Goal: Transaction & Acquisition: Subscribe to service/newsletter

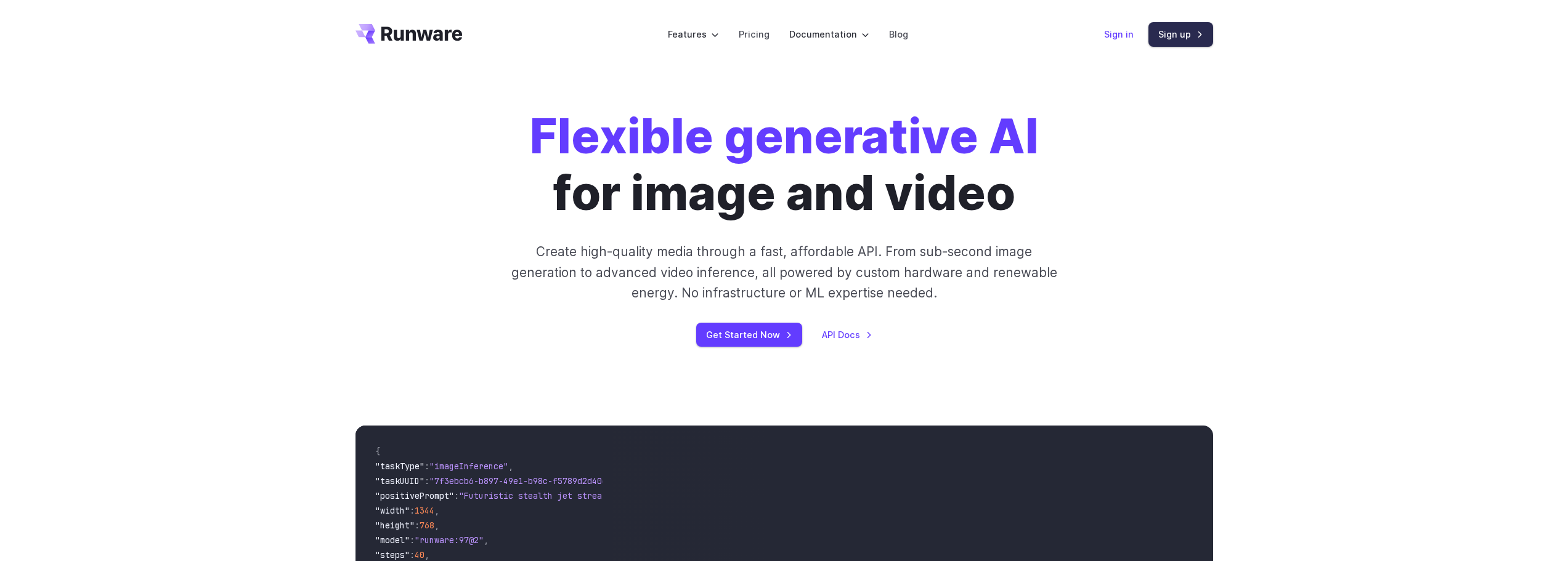
click at [1158, 43] on link "Sign up" at bounding box center [1180, 34] width 65 height 24
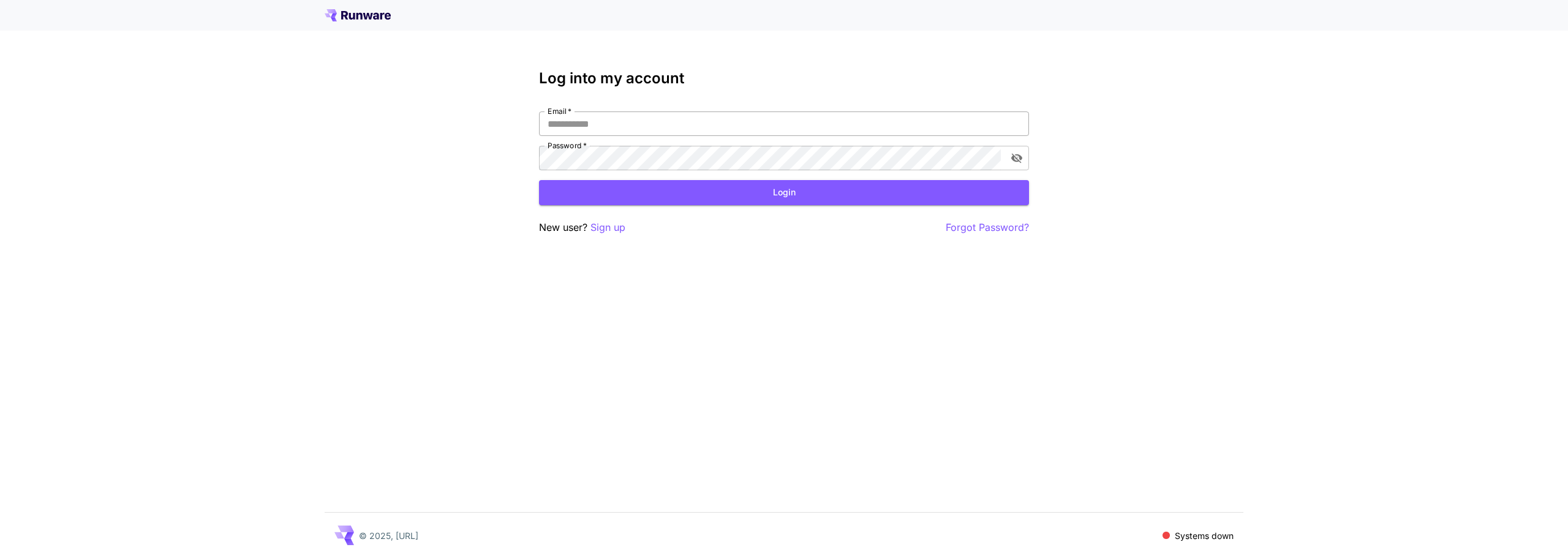
click at [743, 127] on input "Email   *" at bounding box center [783, 124] width 490 height 25
click at [1170, 111] on div "Log into my account Email   * Email   * Password   * Password   * Login New use…" at bounding box center [784, 279] width 1568 height 558
click at [1136, 43] on div "Log into my account Email   * Email   * Password   * Password   * Login New use…" at bounding box center [784, 279] width 1568 height 558
